Goal: Contribute content: Contribute content

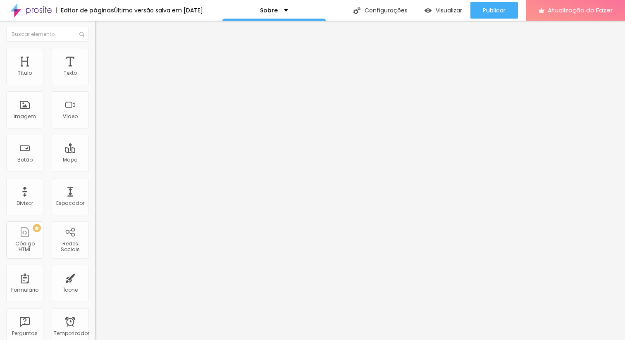
click at [95, 172] on img at bounding box center [98, 175] width 6 height 6
click at [95, 166] on font "Instagram" at bounding box center [108, 169] width 27 height 7
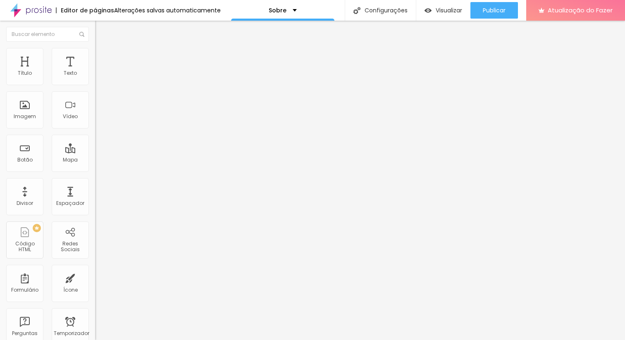
click at [100, 266] on font "Facebook" at bounding box center [112, 269] width 25 height 7
click at [95, 281] on input "https://" at bounding box center [144, 285] width 99 height 8
paste input "[URL][DOMAIN_NAME]"
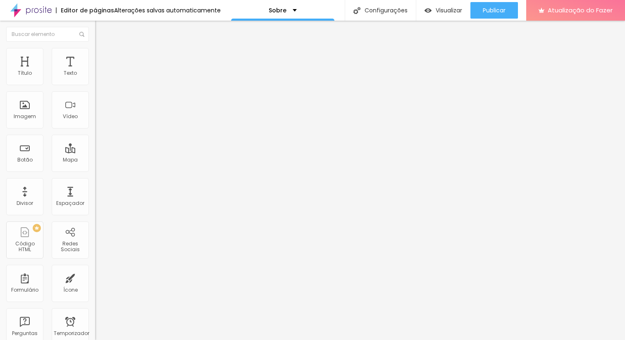
type input "https://[URL][DOMAIN_NAME]"
click at [100, 181] on div "Facebook" at bounding box center [143, 227] width 86 height 92
click at [95, 166] on font "Instagram" at bounding box center [108, 169] width 27 height 7
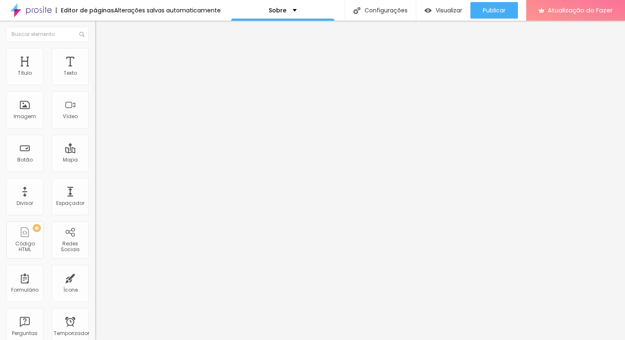
click at [95, 166] on font "Instagram" at bounding box center [108, 169] width 27 height 7
click at [100, 181] on div "Facebook" at bounding box center [143, 227] width 86 height 92
click at [95, 199] on div "Editar nulo Conteúdo Estilo Avançado Instagram Rede social Facebook Endereço UR…" at bounding box center [142, 181] width 95 height 320
type input "19"
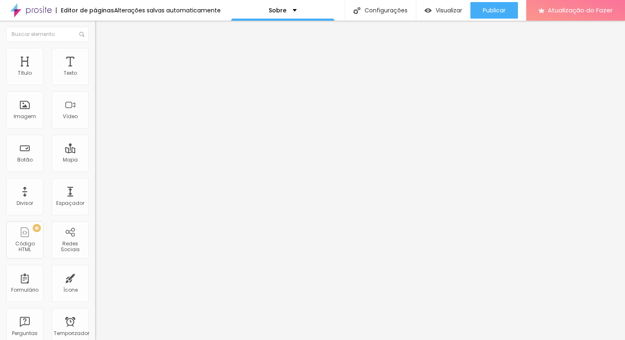
type input "19"
type input "20"
type input "21"
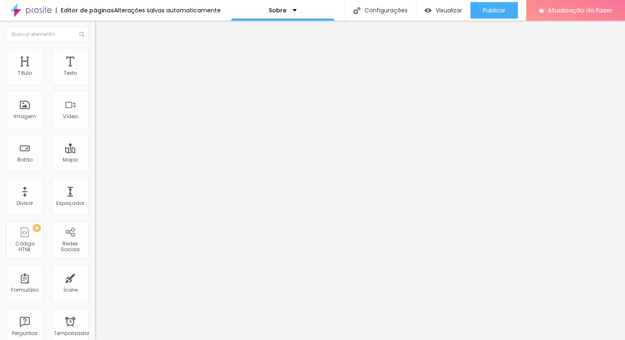
type input "22"
type input "23"
type input "24"
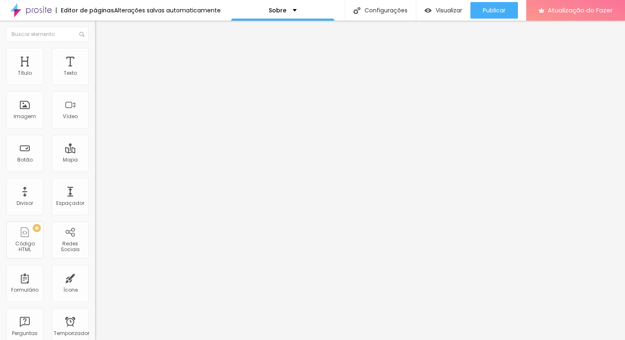
type input "24"
type input "25"
type input "24"
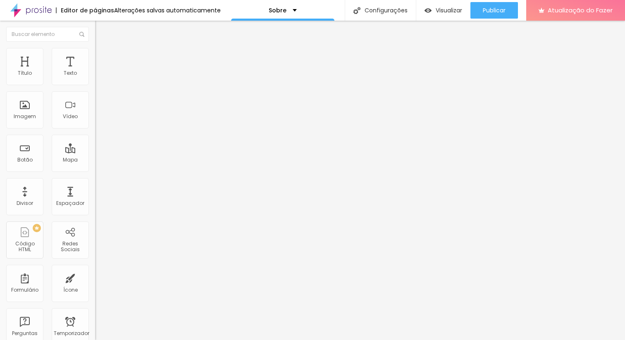
type input "23"
type input "22"
type input "21"
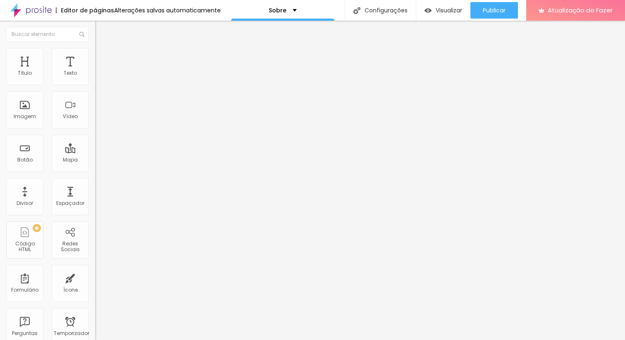
type input "21"
drag, startPoint x: 40, startPoint y: 81, endPoint x: 46, endPoint y: 79, distance: 6.9
type input "21"
click at [95, 152] on input "range" at bounding box center [121, 155] width 53 height 7
type input "0.1"
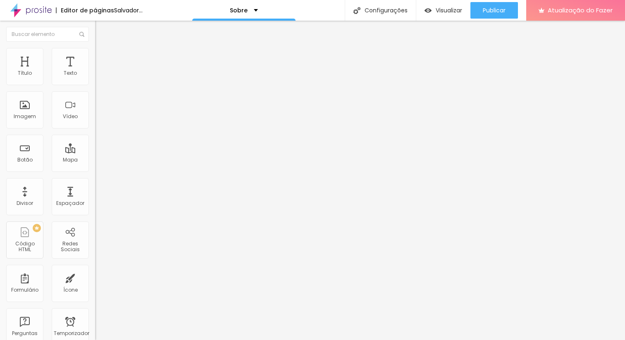
type input "0.1"
type input "0.2"
type input "0.3"
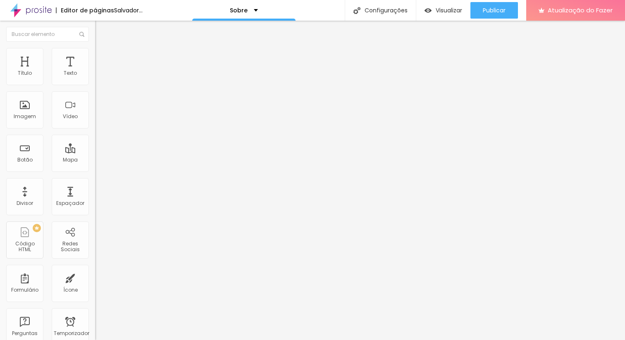
type input "0.4"
type input "0.5"
type input "0.6"
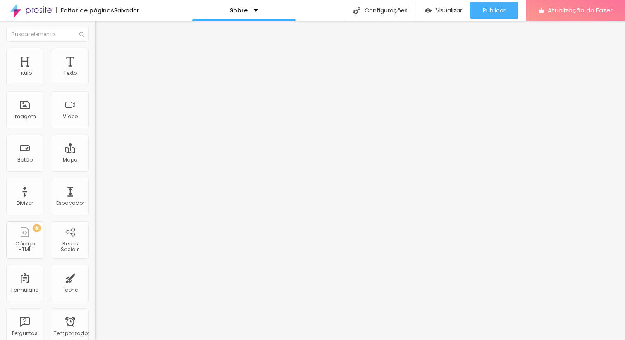
type input "0.6"
type input "0.7"
type input "0.8"
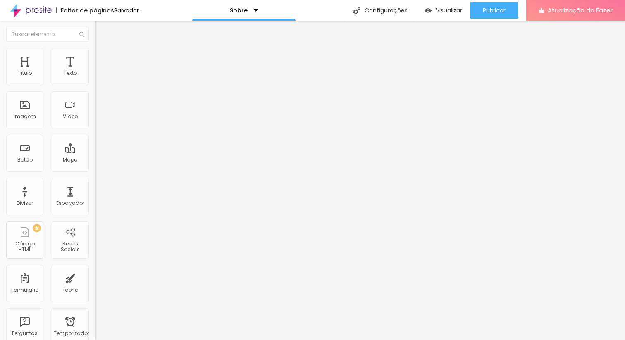
type input "0.9"
type input "1"
type input "1.1"
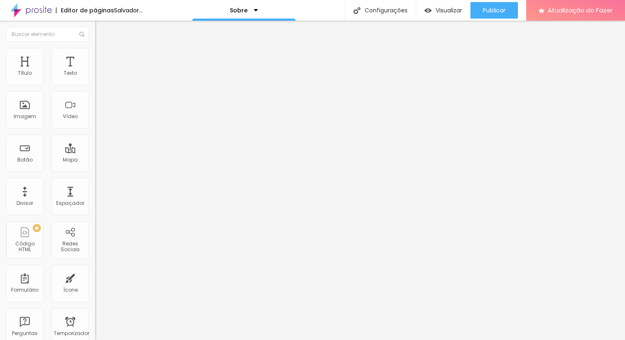
type input "1.1"
type input "1.2"
type input "1.3"
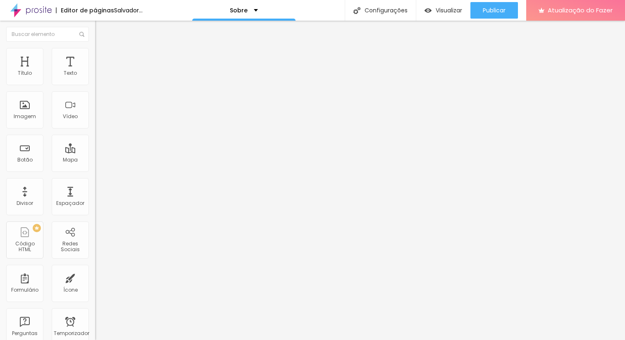
type input "1.4"
type input "1.5"
type input "1.6"
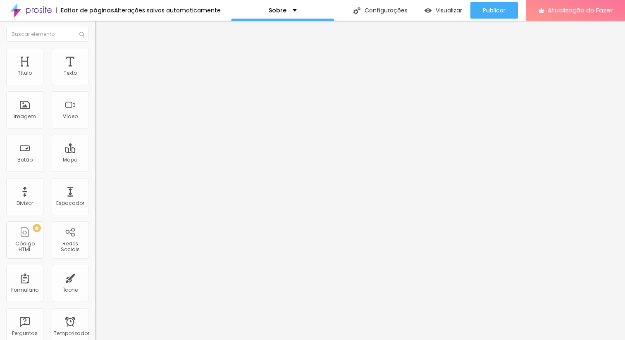
type input "1.6"
type input "1.7"
type input "1.8"
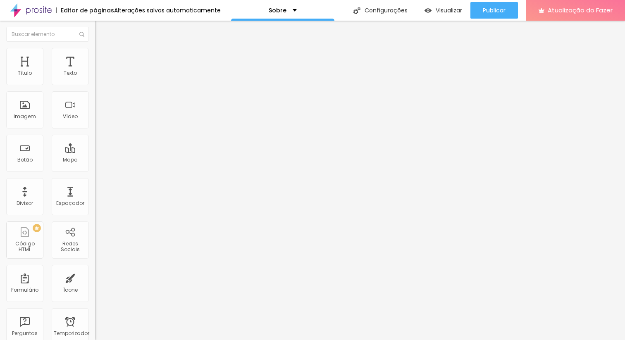
type input "1.9"
type input "2"
type input "2.1"
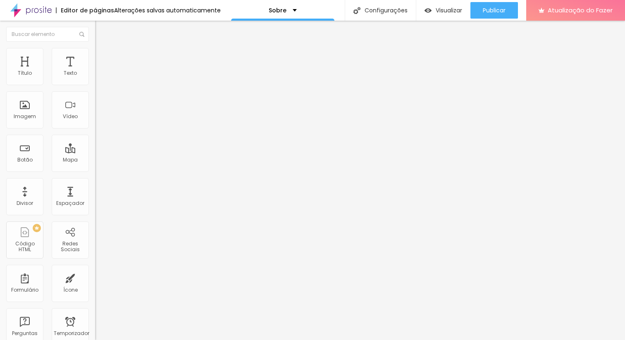
type input "2.1"
type input "2"
type input "1.9"
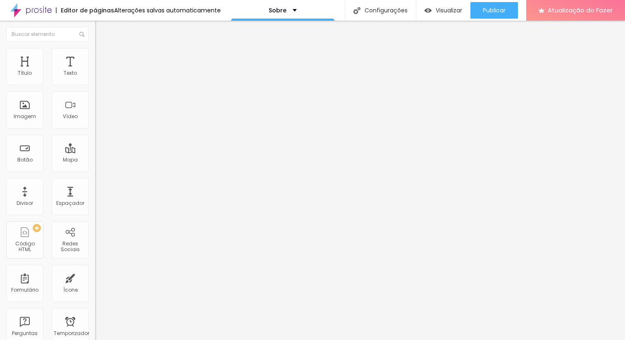
type input "1.8"
type input "1.6"
type input "1.5"
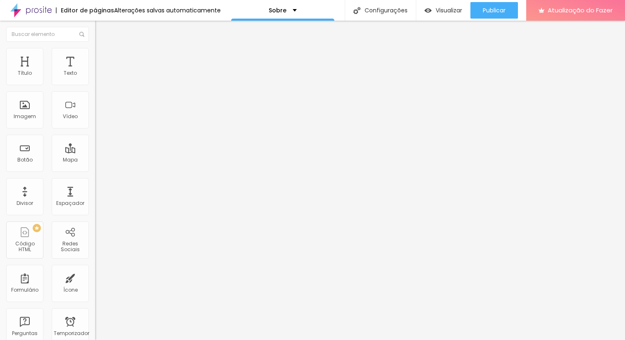
type input "1.5"
type input "1.3"
type input "1.2"
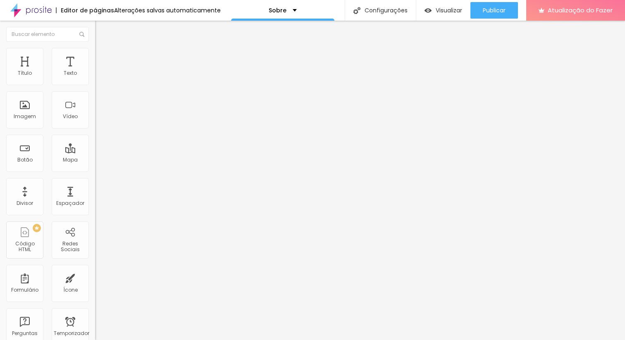
type input "1.1"
type input "1"
type input "0.9"
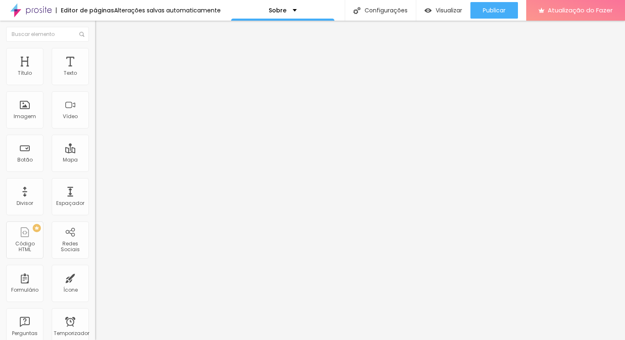
type input "0.9"
type input "0.8"
type input "0.7"
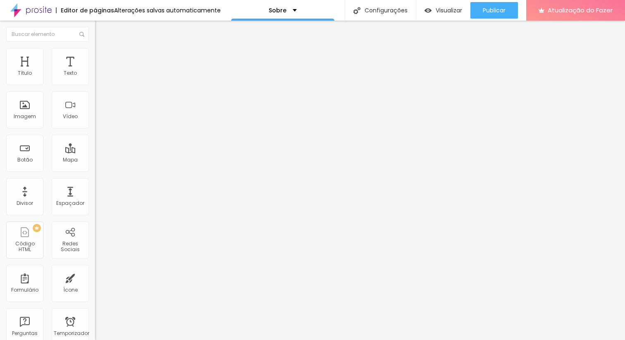
type input "0.6"
type input "0.5"
type input "0.4"
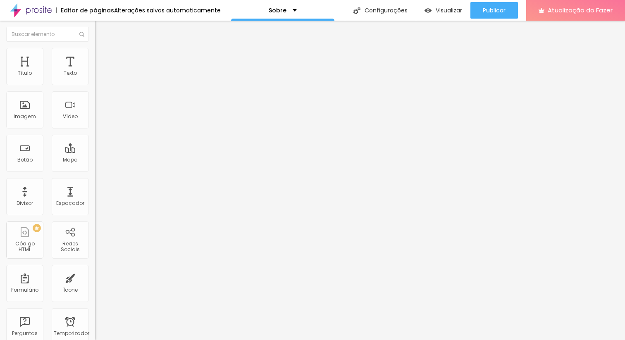
type input "0.4"
type input "0.3"
type input "0.2"
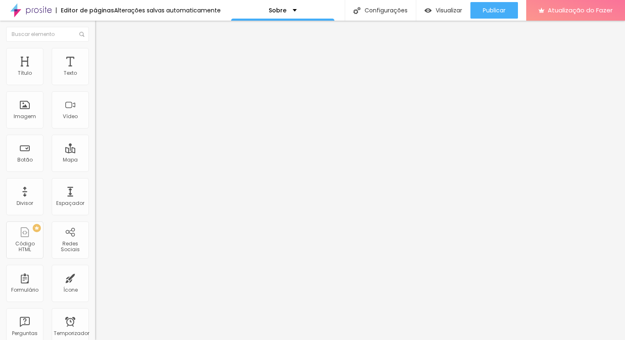
type input "0.1"
type input "0"
click at [95, 269] on input "range" at bounding box center [121, 272] width 53 height 7
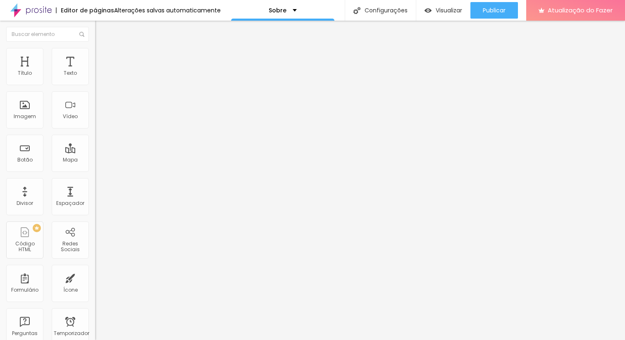
click at [114, 33] on font "Editar nulo" at bounding box center [129, 30] width 30 height 8
click at [66, 74] on font "Texto" at bounding box center [70, 72] width 13 height 7
click at [62, 69] on div "Texto" at bounding box center [70, 66] width 37 height 37
click at [101, 30] on img "button" at bounding box center [104, 30] width 7 height 7
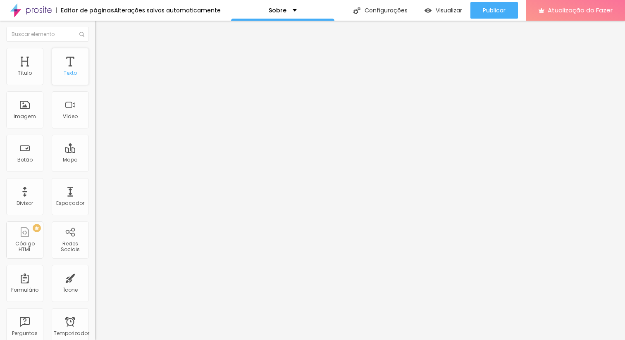
click at [56, 64] on div "Texto" at bounding box center [70, 66] width 37 height 37
click at [64, 69] on font "Texto" at bounding box center [70, 72] width 13 height 7
click at [72, 66] on div "Texto" at bounding box center [70, 66] width 37 height 37
click at [101, 31] on img "button" at bounding box center [104, 30] width 7 height 7
click at [24, 76] on font "Título" at bounding box center [25, 72] width 14 height 7
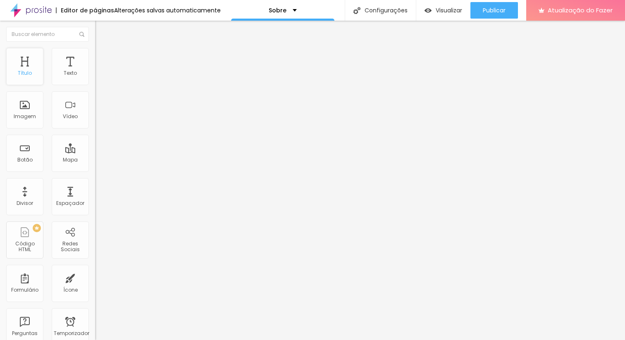
click at [24, 76] on font "Título" at bounding box center [25, 72] width 14 height 7
click at [26, 113] on font "Imagem" at bounding box center [25, 116] width 22 height 7
click at [101, 33] on img "button" at bounding box center [104, 30] width 7 height 7
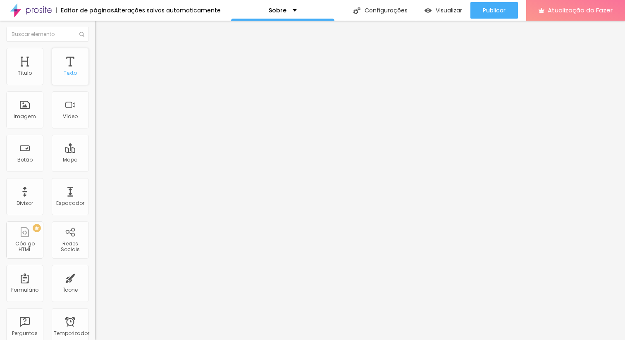
click at [72, 76] on div "Texto" at bounding box center [70, 66] width 37 height 37
click at [67, 110] on div "Vídeo" at bounding box center [70, 109] width 37 height 37
click at [62, 66] on div "Texto" at bounding box center [70, 66] width 37 height 37
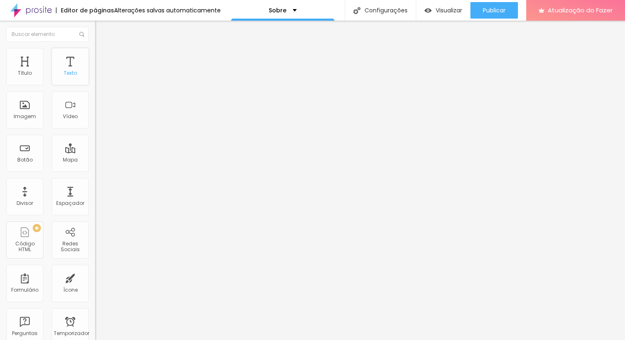
click at [62, 66] on div "Texto" at bounding box center [70, 66] width 37 height 37
click at [29, 68] on div "Título" at bounding box center [24, 66] width 37 height 37
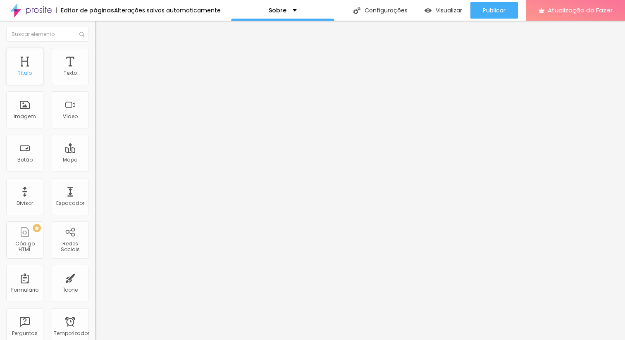
click at [29, 68] on div "Título" at bounding box center [24, 66] width 37 height 37
click at [103, 57] on font "Avançado" at bounding box center [116, 53] width 27 height 7
type input "13"
type input "15"
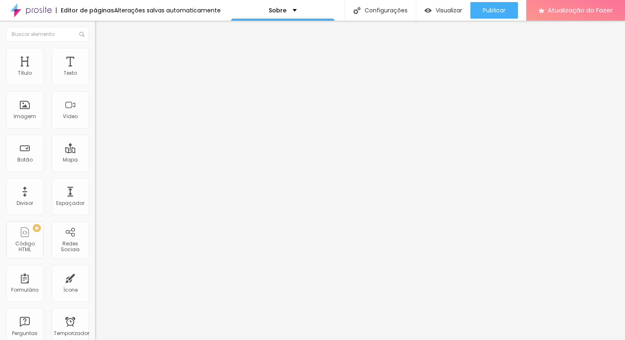
type input "15"
type input "16"
type input "17"
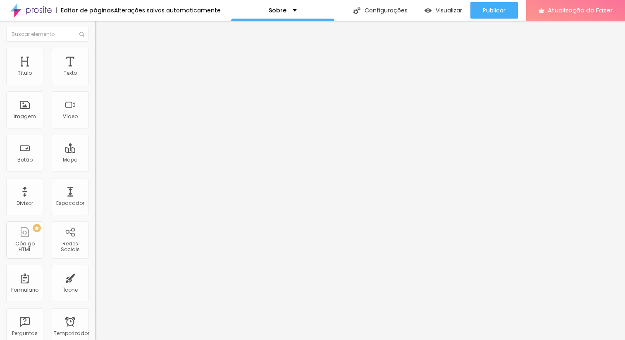
type input "18"
type input "19"
type input "20"
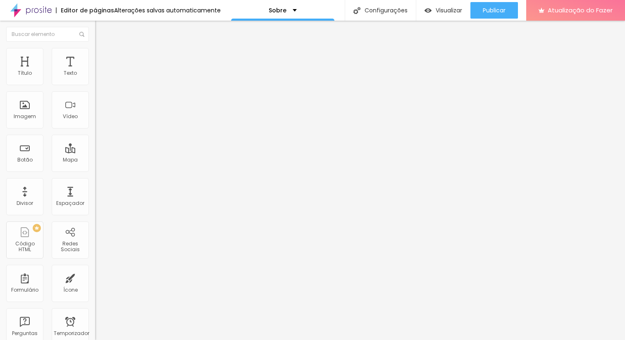
type input "20"
type input "21"
type input "22"
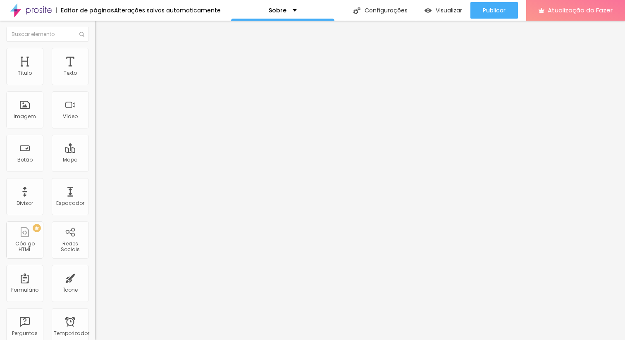
type input "23"
type input "24"
type input "25"
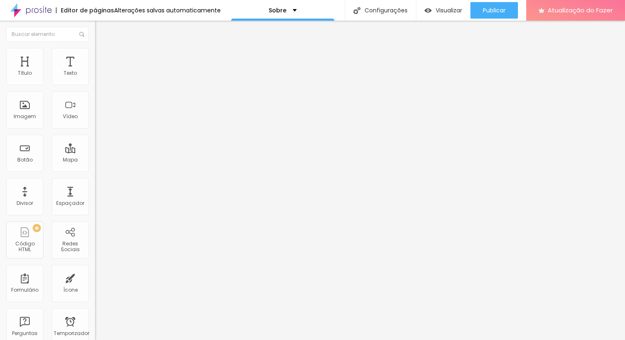
type input "25"
type input "24"
type input "23"
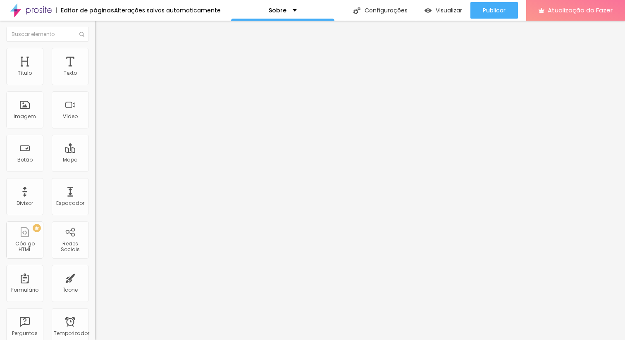
type input "22"
type input "21"
type input "20"
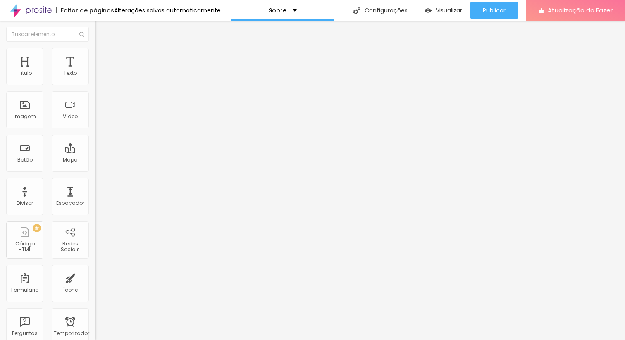
type input "20"
type input "19"
type input "18"
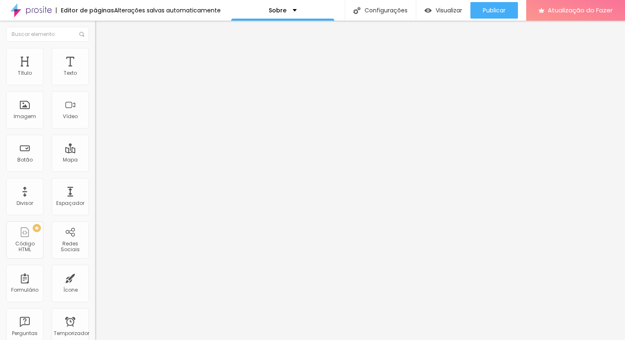
type input "17"
type input "16"
type input "15"
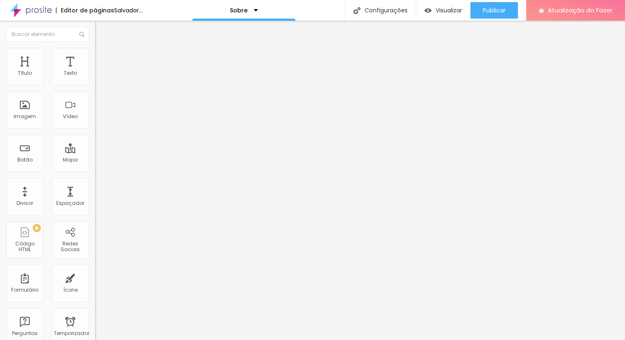
type input "15"
type input "14"
type input "13"
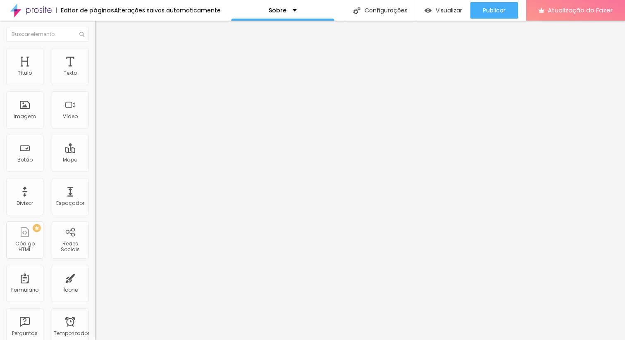
type input "12"
type input "11"
type input "10"
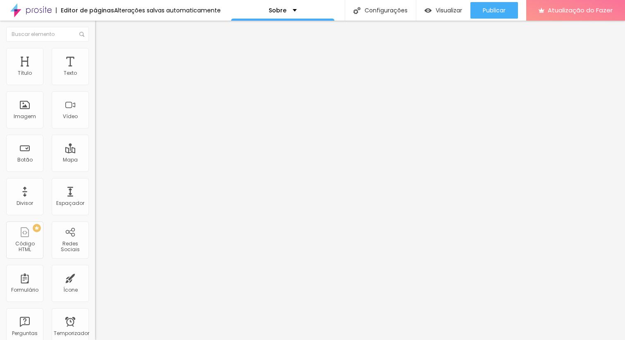
type input "10"
type input "9"
type input "8"
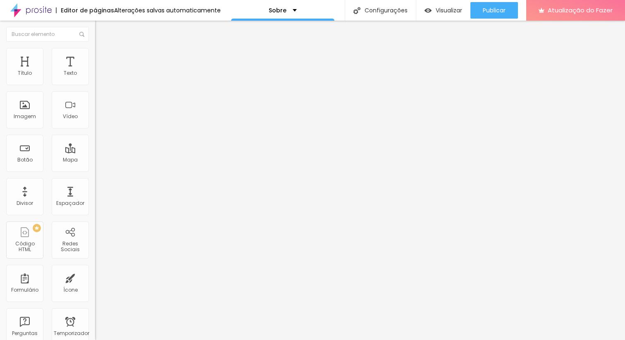
type input "9"
type input "10"
type input "11"
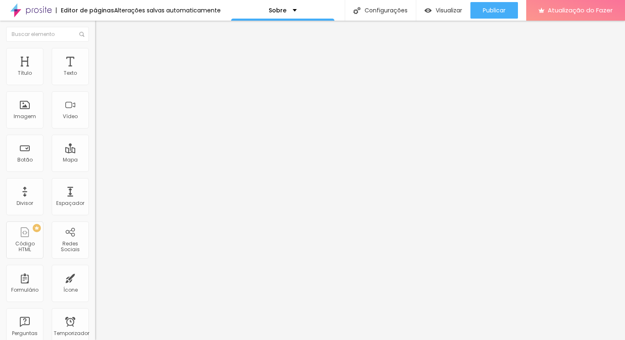
type input "11"
type input "12"
type input "11"
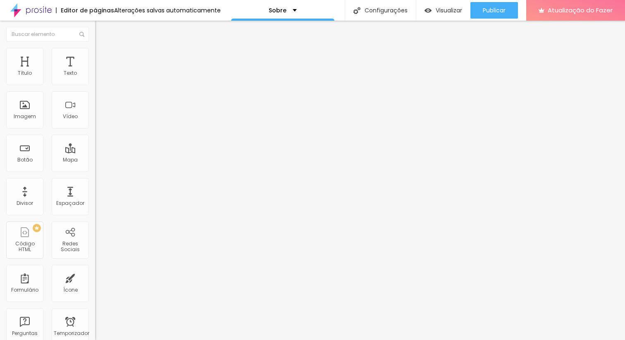
type input "10"
click at [95, 152] on input "range" at bounding box center [121, 155] width 53 height 7
click at [95, 47] on img at bounding box center [98, 43] width 7 height 7
click at [36, 114] on div "Imagem" at bounding box center [24, 109] width 37 height 37
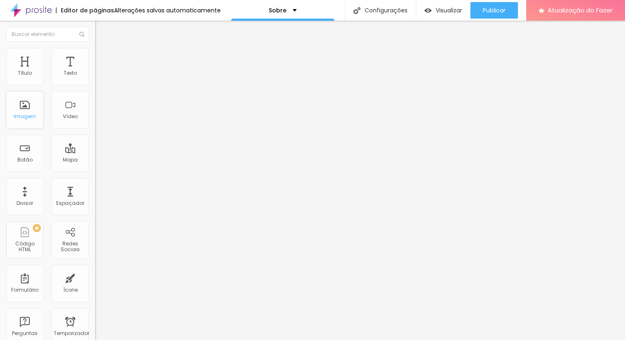
click at [36, 114] on div "Imagem" at bounding box center [24, 109] width 37 height 37
click at [19, 111] on div "Imagem" at bounding box center [24, 109] width 37 height 37
click at [100, 71] on font "Trocar imagem" at bounding box center [120, 67] width 40 height 7
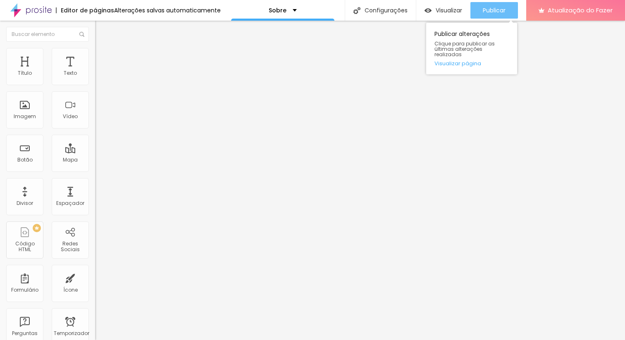
click at [489, 12] on font "Publicar" at bounding box center [494, 10] width 23 height 8
